Goal: Navigation & Orientation: Find specific page/section

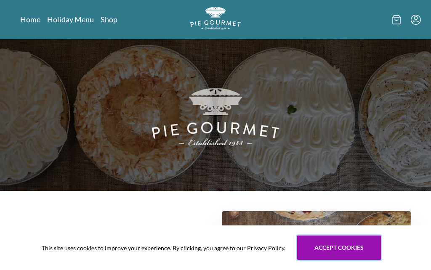
click at [338, 250] on button "Accept cookies" at bounding box center [339, 248] width 84 height 24
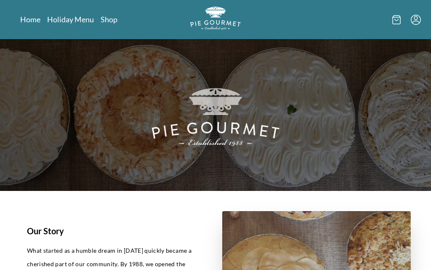
click at [104, 16] on link "Shop" at bounding box center [109, 19] width 17 height 10
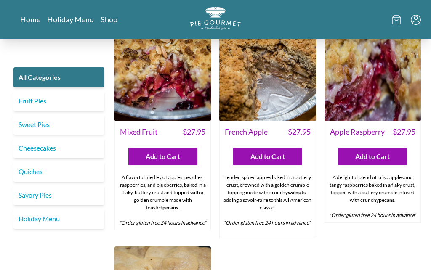
scroll to position [2426, 0]
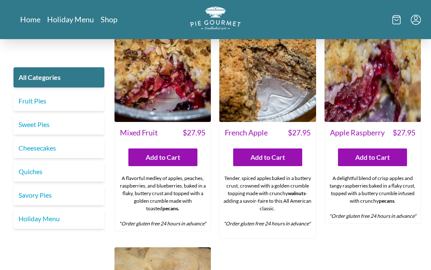
click at [41, 99] on link "Fruit Pies" at bounding box center [58, 101] width 91 height 20
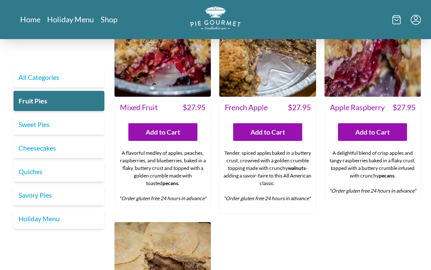
scroll to position [477, 0]
click at [55, 216] on link "Holiday Menu" at bounding box center [58, 219] width 91 height 20
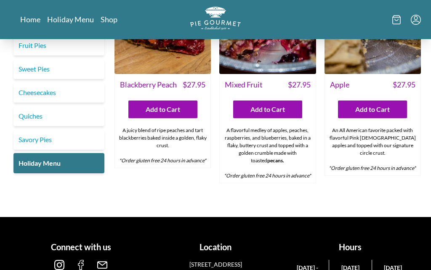
scroll to position [955, 0]
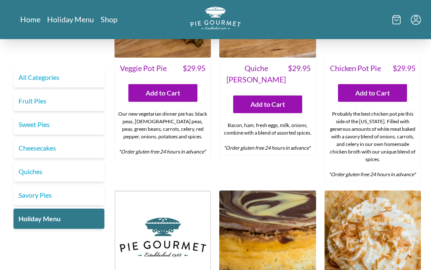
scroll to position [0, 0]
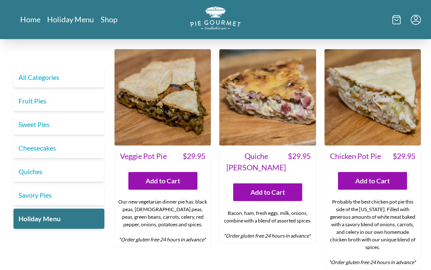
click at [105, 20] on link "Shop" at bounding box center [109, 19] width 17 height 10
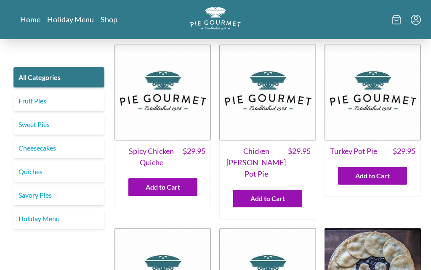
click at [31, 16] on link "Home" at bounding box center [30, 19] width 20 height 10
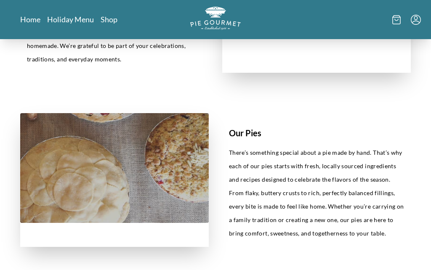
scroll to position [231, 0]
